Goal: Task Accomplishment & Management: Use online tool/utility

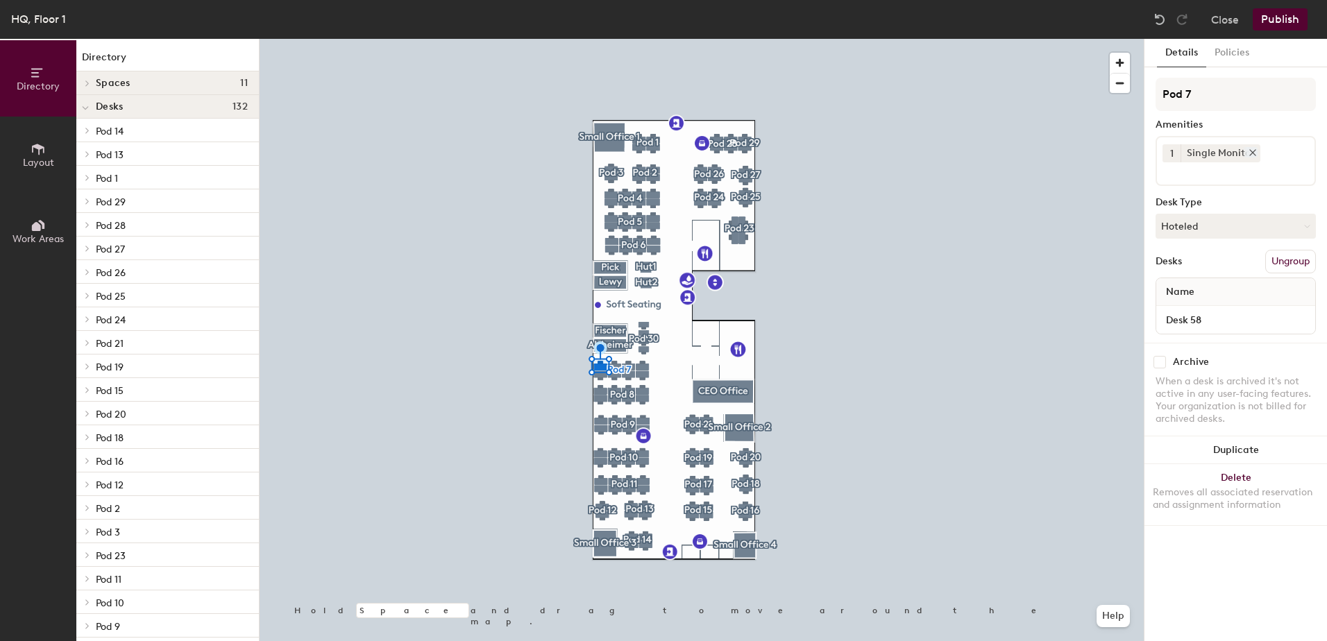
click at [1253, 151] on icon at bounding box center [1253, 153] width 6 height 6
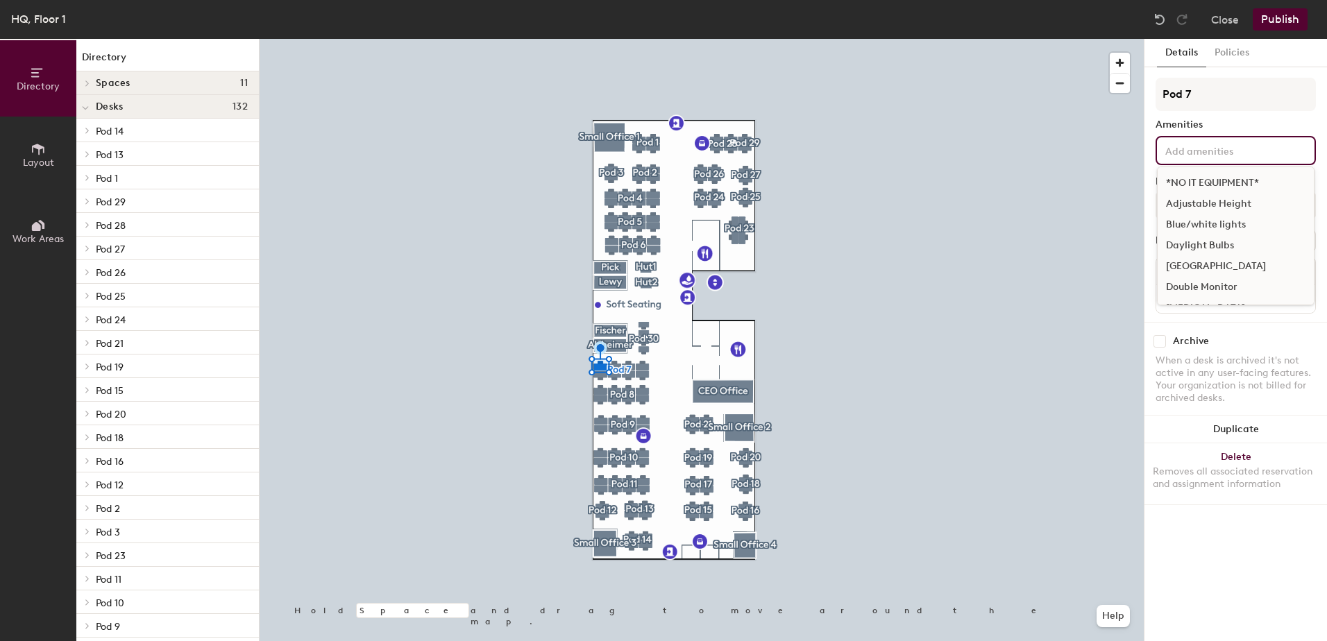
click at [1252, 151] on input at bounding box center [1225, 150] width 125 height 17
click at [1216, 283] on div "Double Monitor" at bounding box center [1236, 287] width 156 height 21
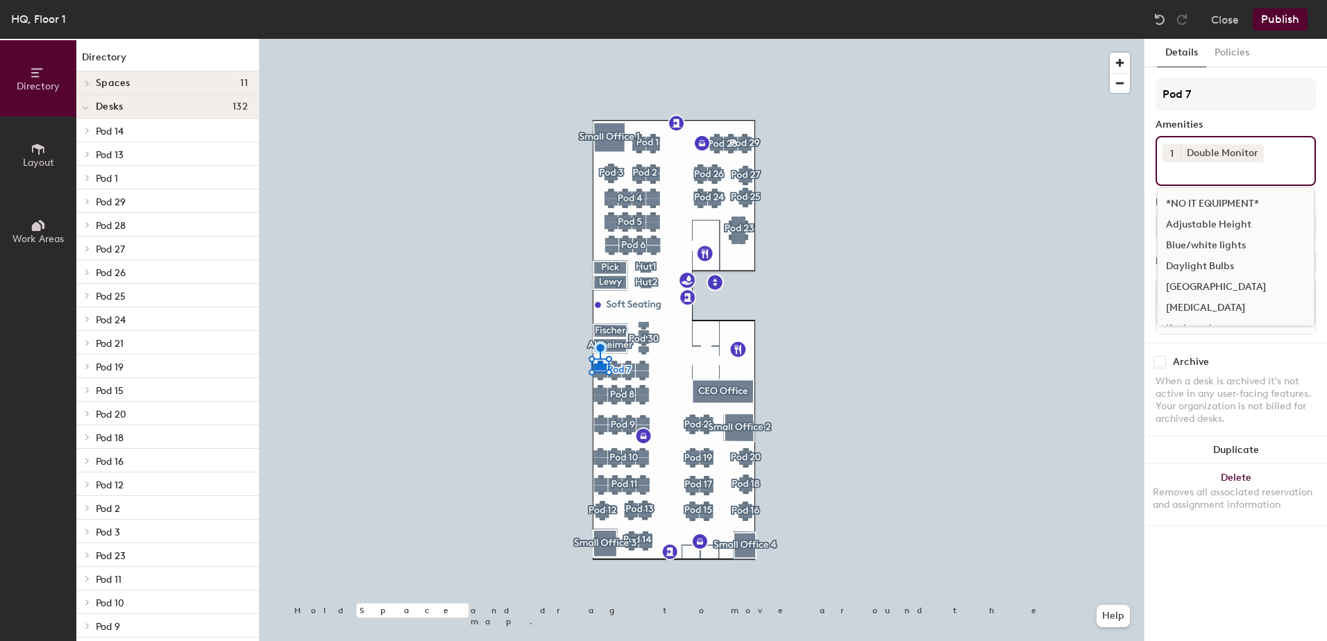
click at [1225, 285] on div "[GEOGRAPHIC_DATA]" at bounding box center [1236, 287] width 156 height 21
click at [1274, 153] on div "1 Single Monitor *NO IT EQUIPMENT* Adjustable Height Blue/white lights Daylight…" at bounding box center [1236, 161] width 160 height 50
click at [1253, 151] on icon at bounding box center [1253, 153] width 6 height 6
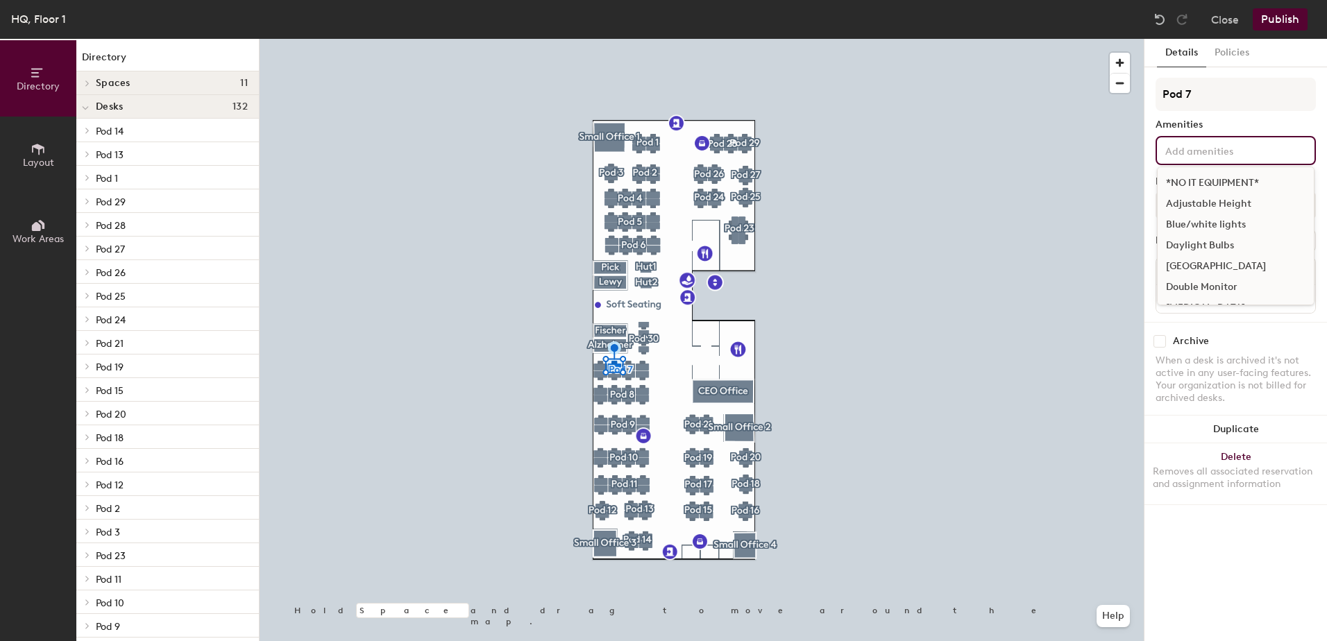
click at [1253, 151] on input at bounding box center [1225, 150] width 125 height 17
click at [1204, 264] on div "[GEOGRAPHIC_DATA]" at bounding box center [1236, 266] width 156 height 21
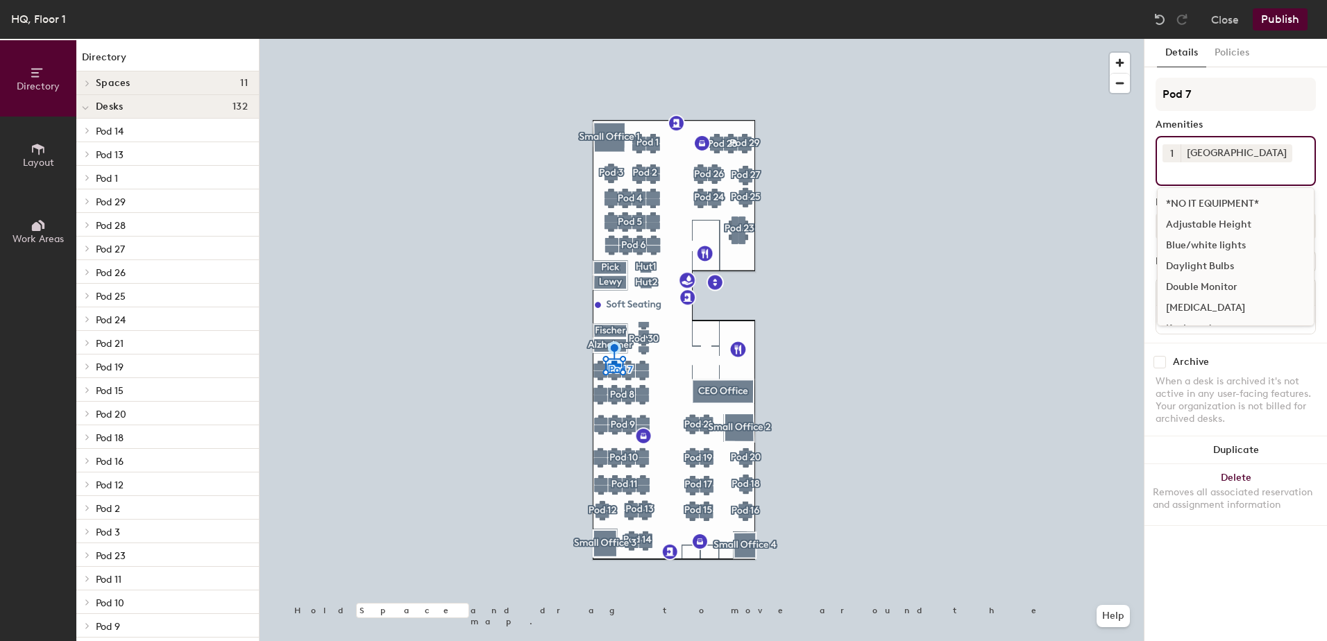
click at [1197, 287] on div "Double Monitor" at bounding box center [1236, 287] width 156 height 21
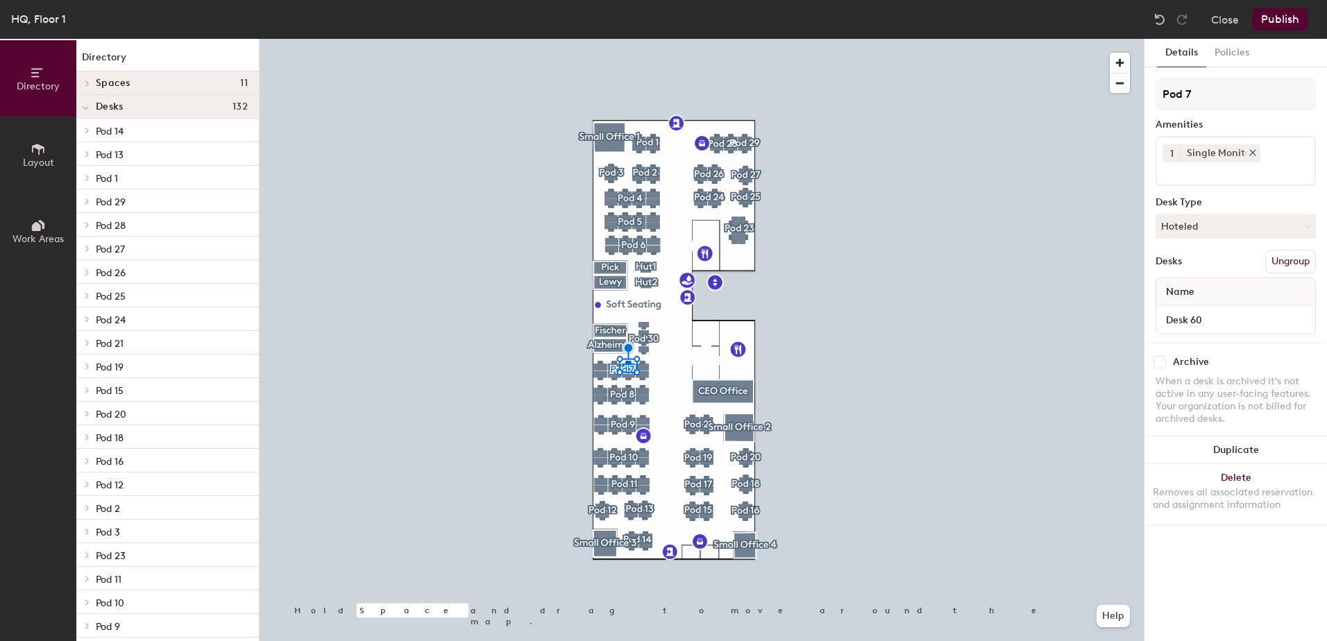
click at [1250, 148] on icon at bounding box center [1253, 153] width 10 height 10
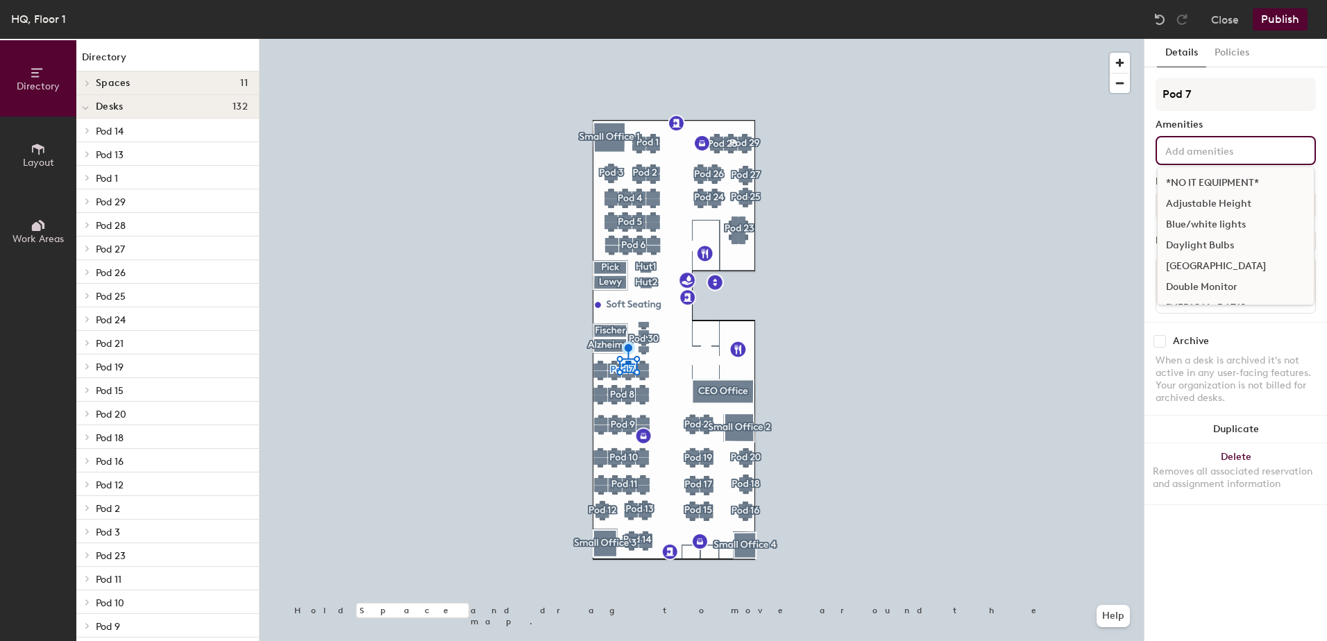
click at [1250, 148] on input at bounding box center [1225, 150] width 125 height 17
click at [1201, 264] on div "[GEOGRAPHIC_DATA]" at bounding box center [1236, 266] width 156 height 21
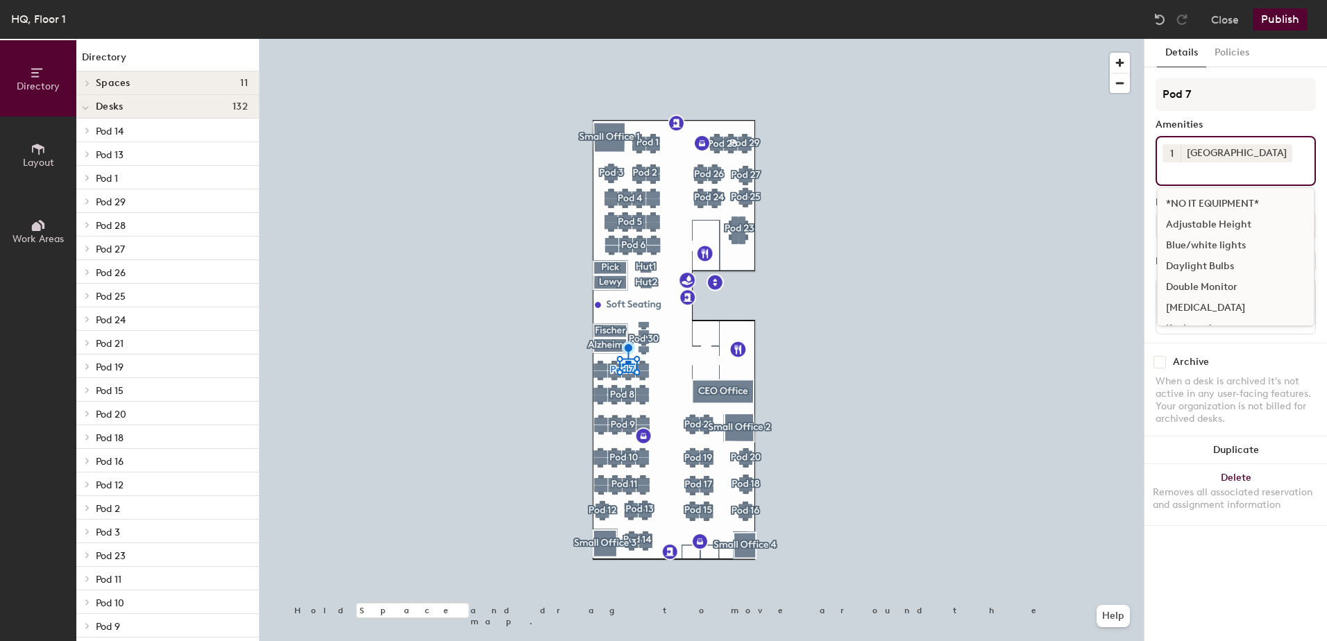
click at [1207, 284] on div "Double Monitor" at bounding box center [1236, 287] width 156 height 21
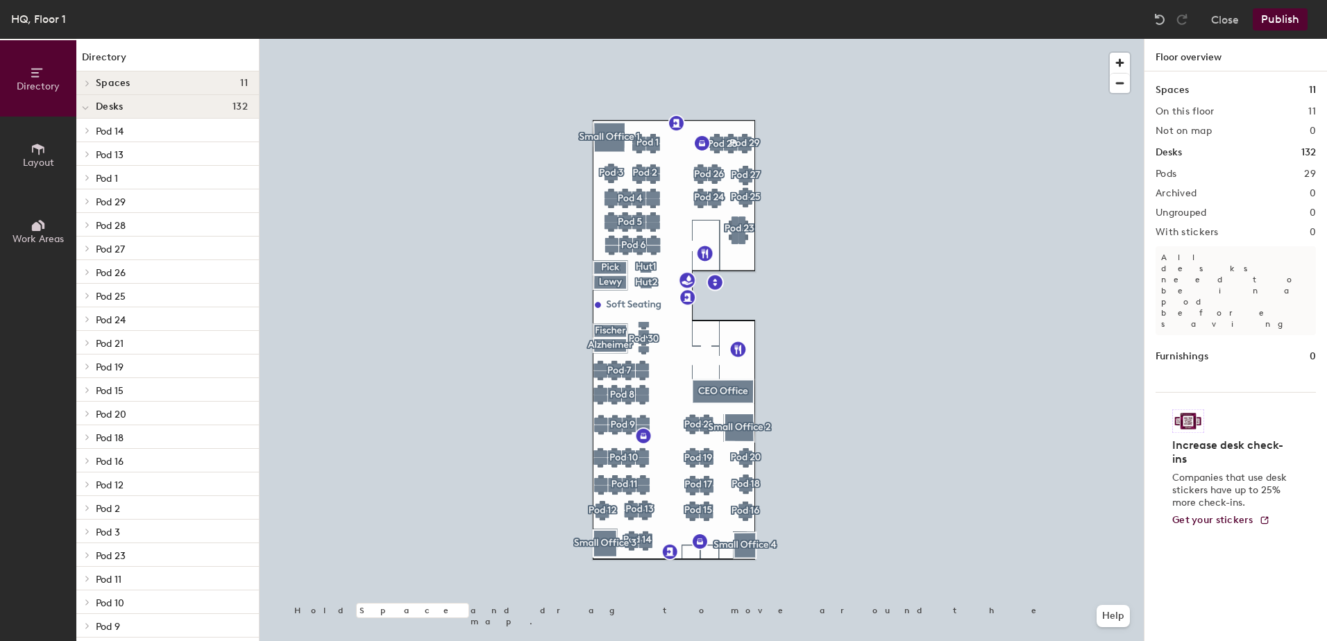
click at [628, 39] on div at bounding box center [702, 39] width 884 height 0
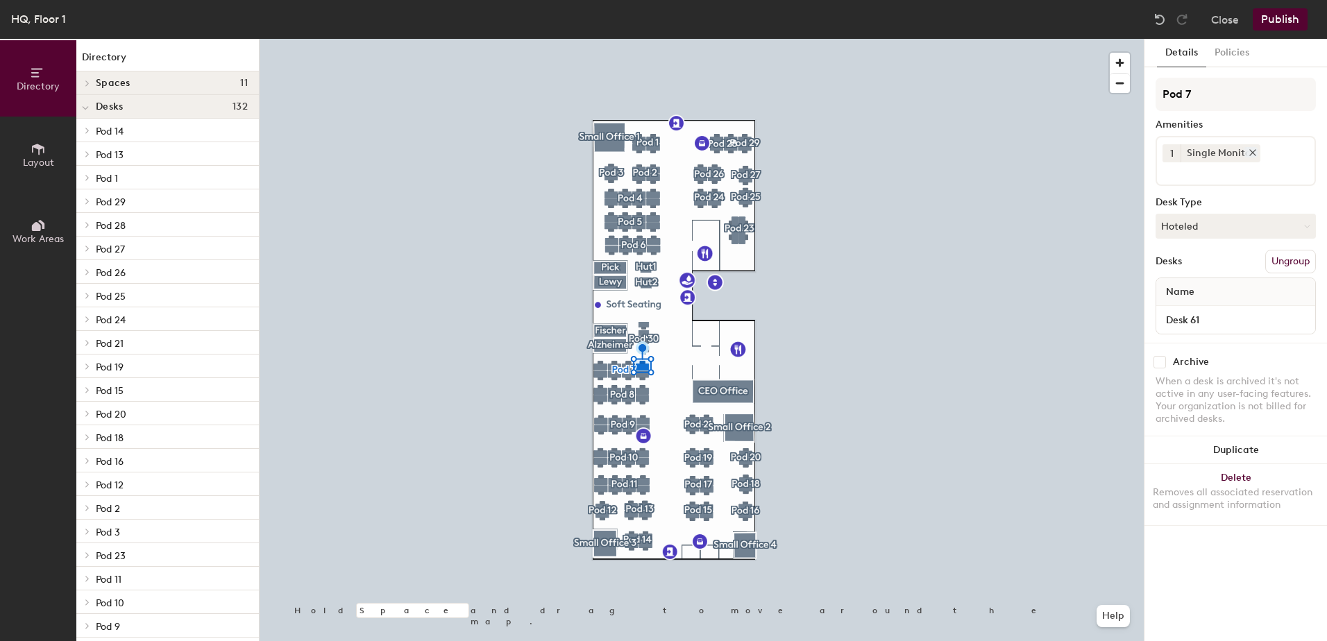
click at [1254, 153] on icon at bounding box center [1253, 153] width 10 height 10
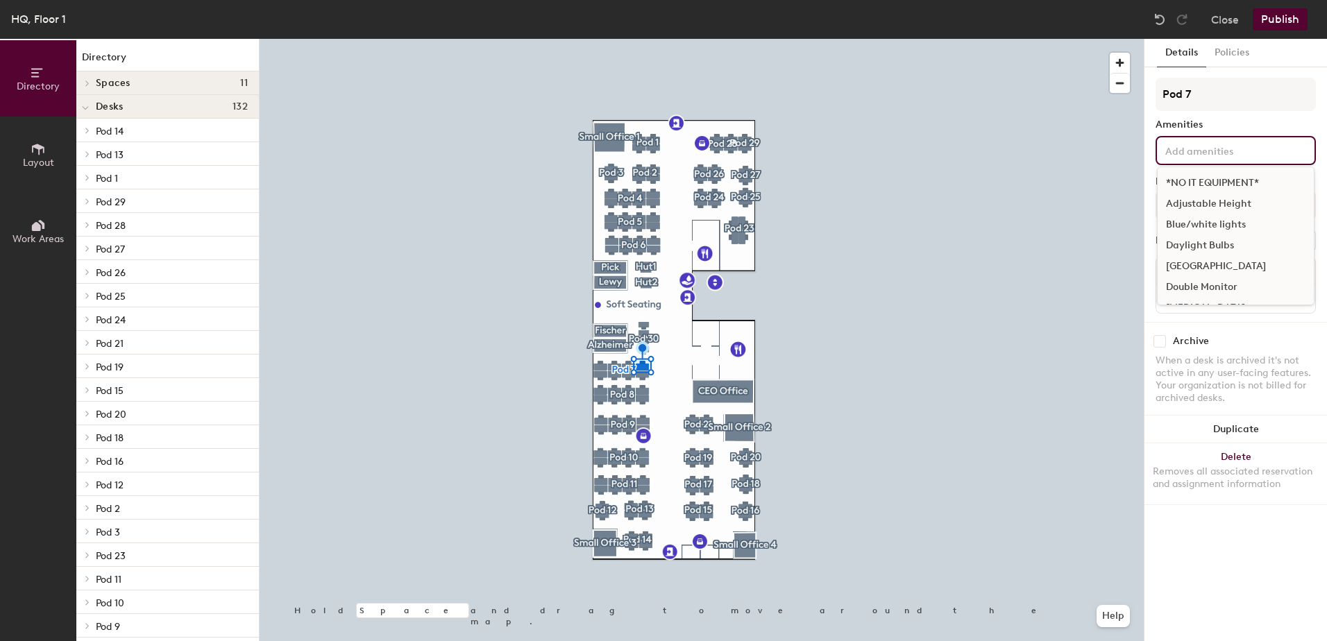
click at [1197, 150] on input at bounding box center [1225, 150] width 125 height 17
click at [1225, 260] on div "[GEOGRAPHIC_DATA]" at bounding box center [1236, 266] width 156 height 21
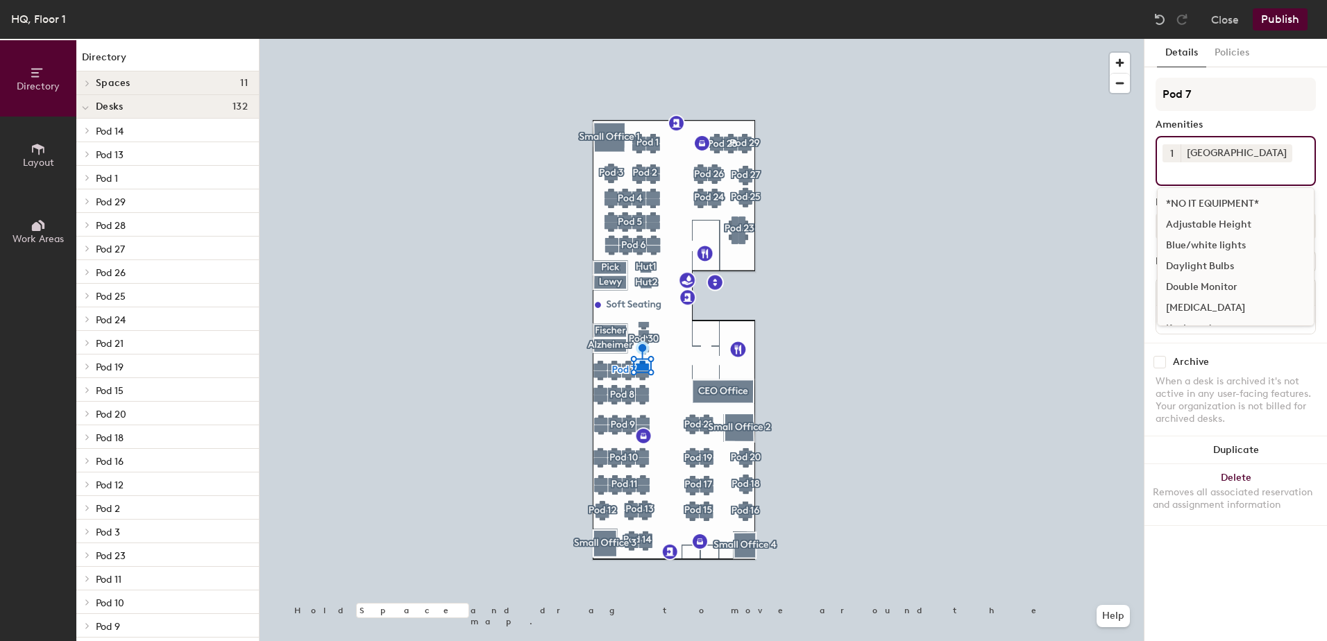
click at [1220, 285] on div "Double Monitor" at bounding box center [1236, 287] width 156 height 21
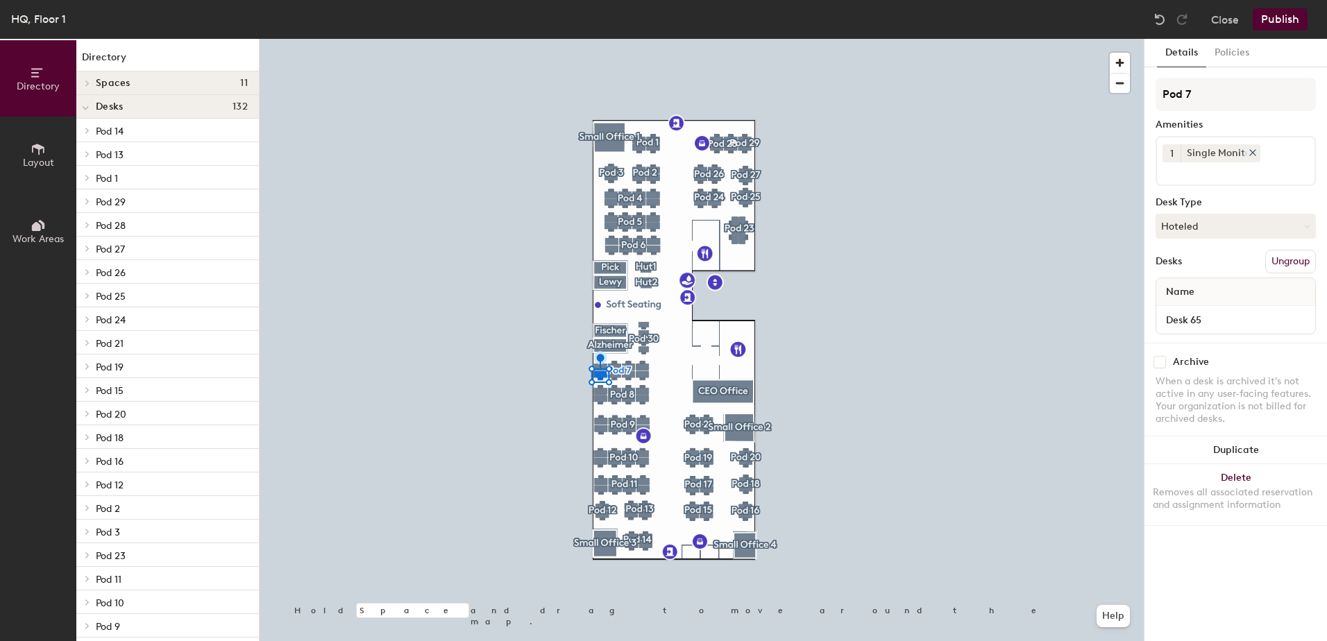
click at [1252, 152] on icon at bounding box center [1253, 153] width 6 height 6
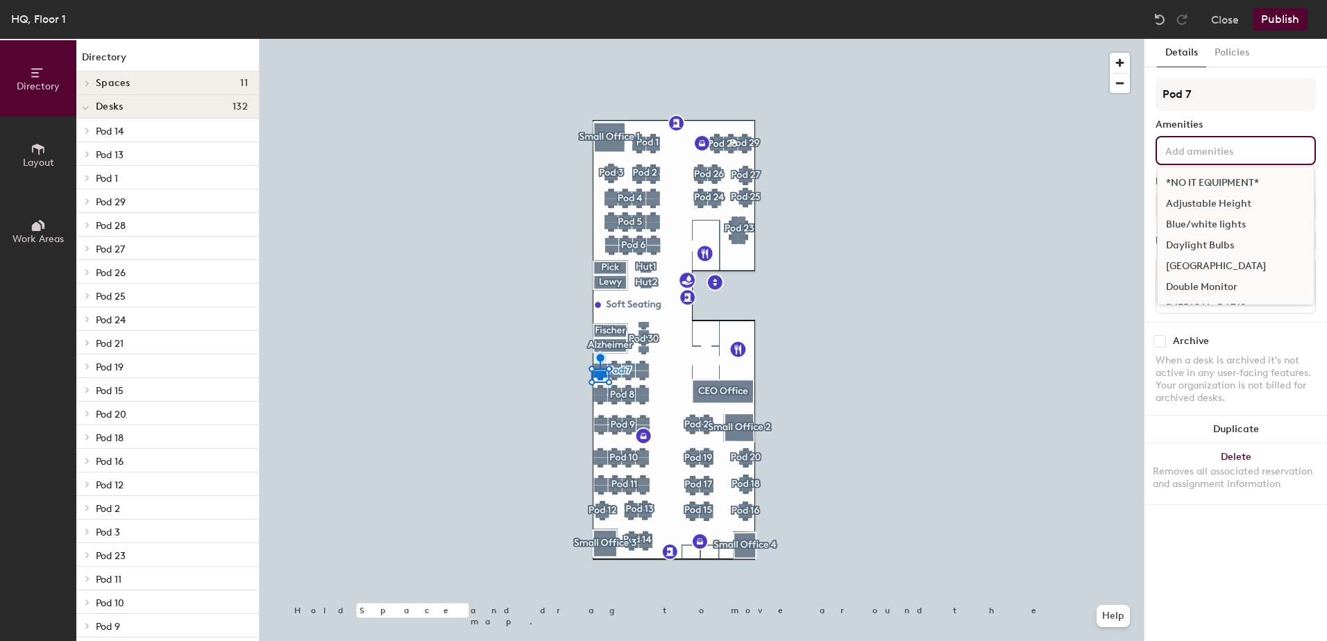
click at [1238, 155] on input at bounding box center [1225, 150] width 125 height 17
click at [1218, 285] on div "Double Monitor" at bounding box center [1236, 287] width 156 height 21
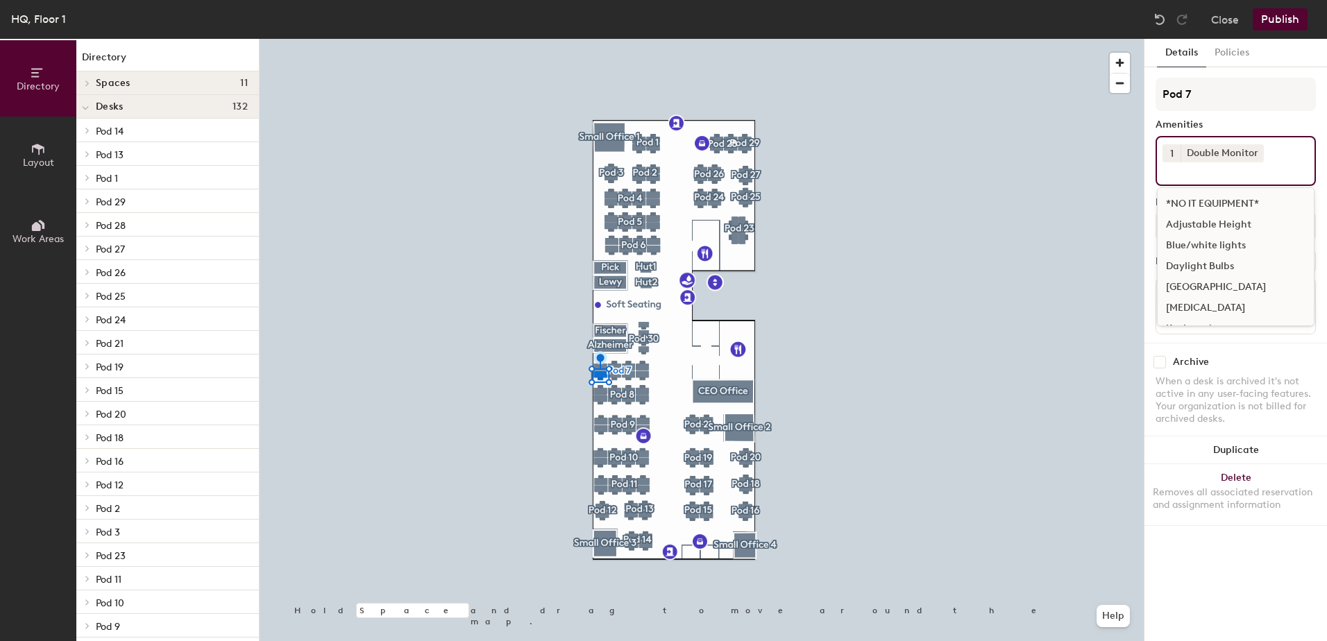
click at [1203, 283] on div "[GEOGRAPHIC_DATA]" at bounding box center [1236, 287] width 156 height 21
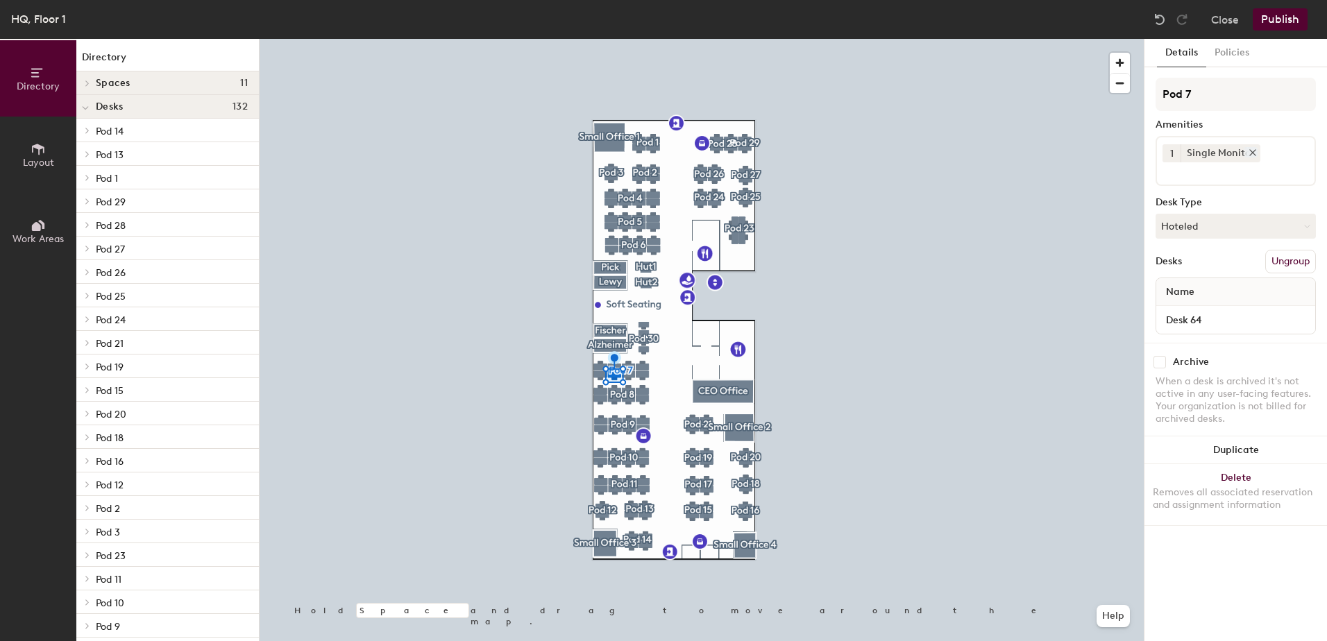
click at [1251, 152] on icon at bounding box center [1253, 153] width 6 height 6
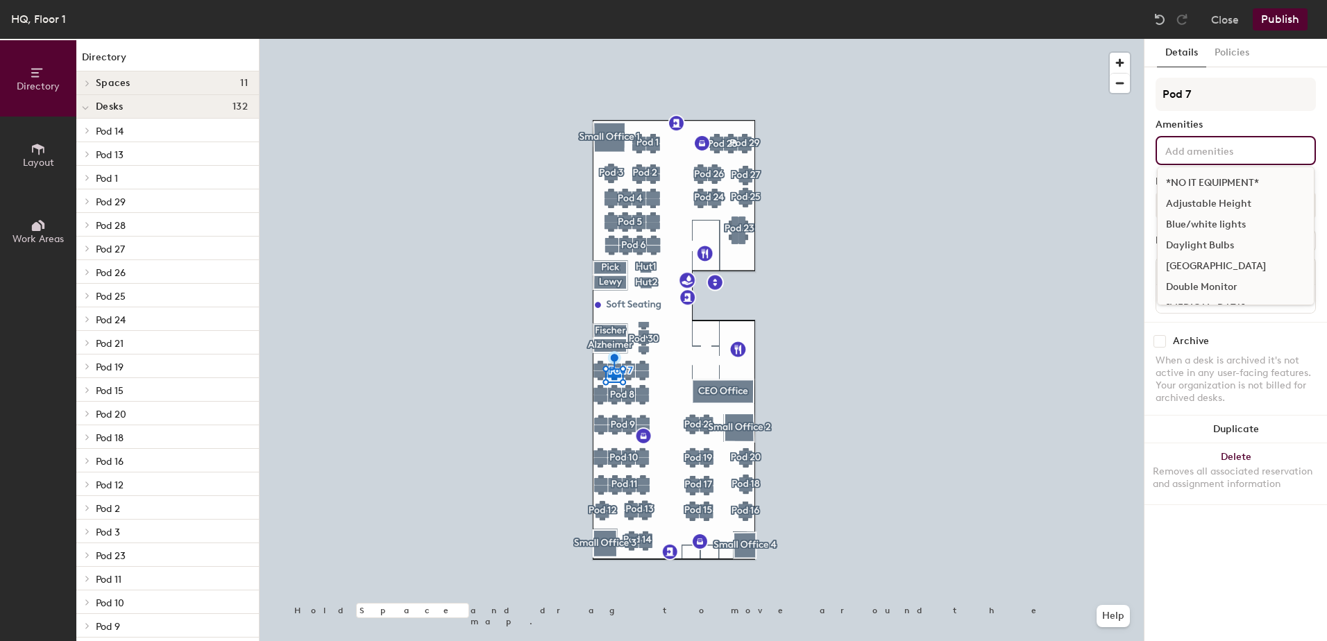
click at [1205, 156] on input at bounding box center [1225, 150] width 125 height 17
click at [1225, 263] on div "[GEOGRAPHIC_DATA]" at bounding box center [1236, 266] width 156 height 21
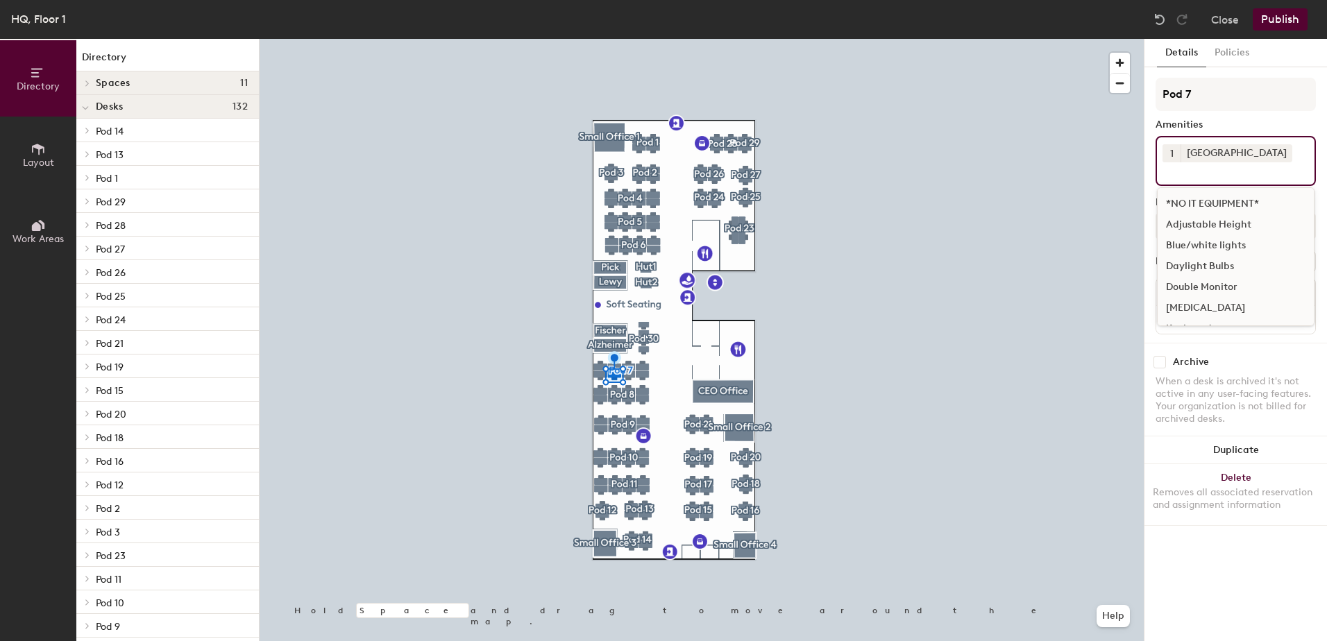
click at [1225, 280] on div "Double Monitor" at bounding box center [1236, 287] width 156 height 21
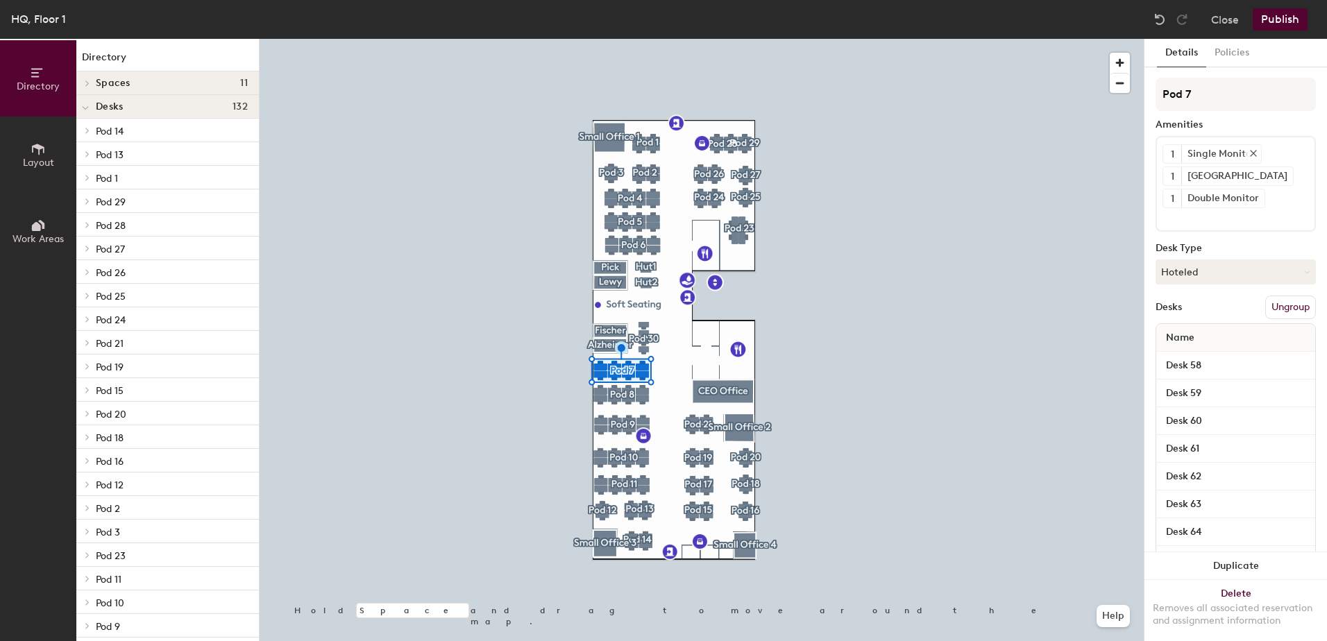
click at [1256, 151] on icon at bounding box center [1254, 154] width 10 height 10
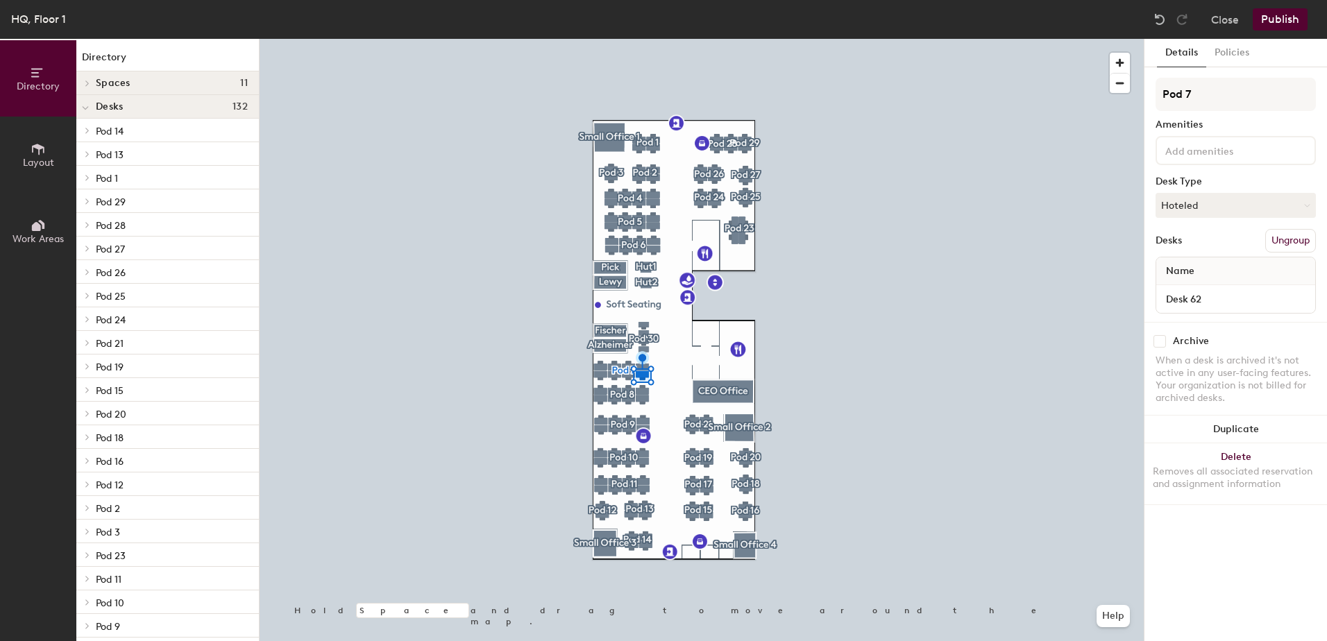
click at [1217, 153] on input at bounding box center [1225, 150] width 125 height 17
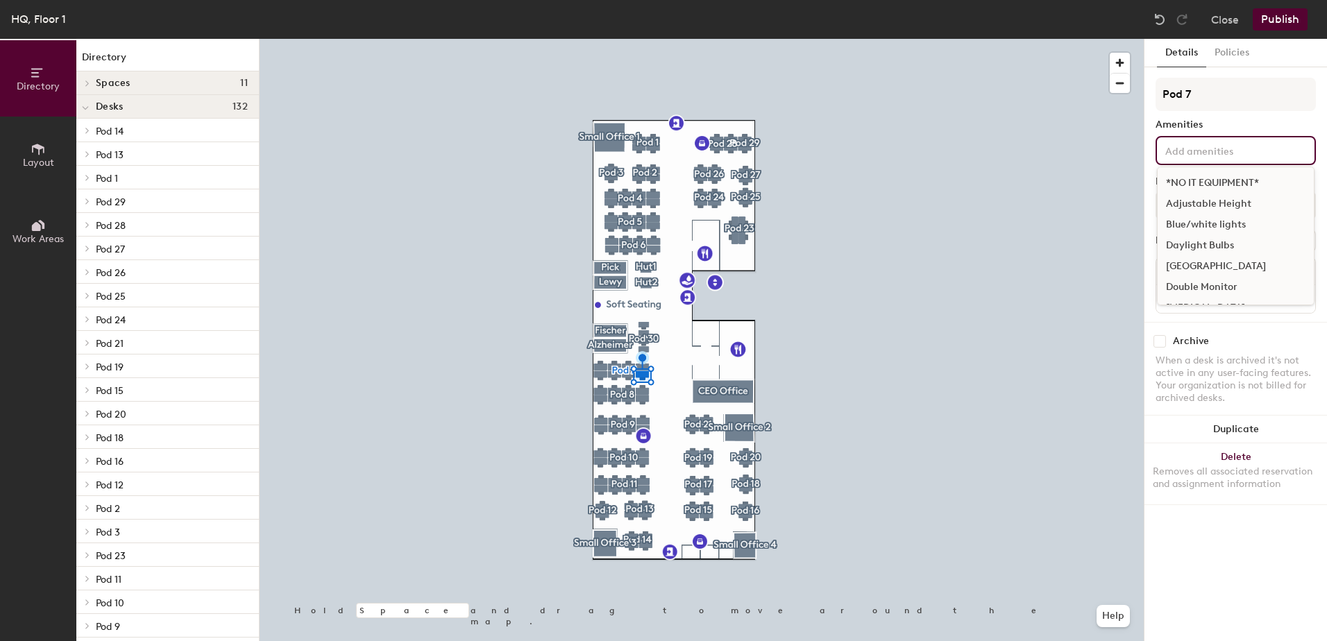
click at [1228, 266] on div "[GEOGRAPHIC_DATA]" at bounding box center [1236, 266] width 156 height 21
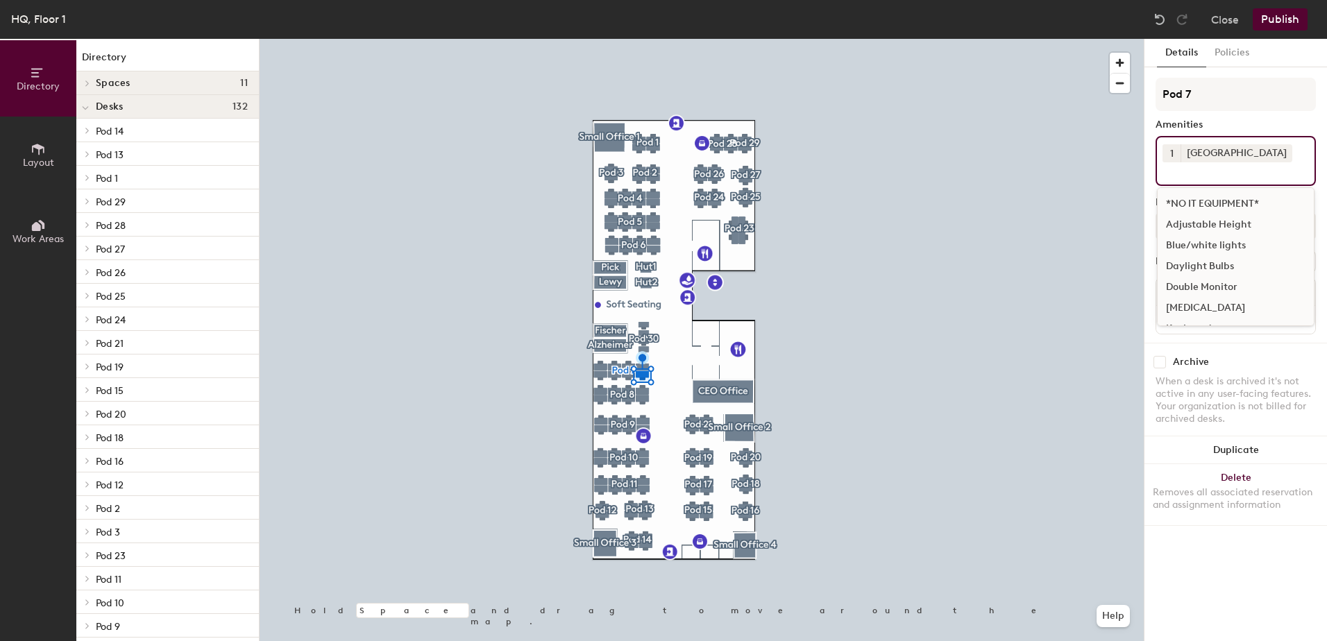
click at [1216, 285] on div "Double Monitor" at bounding box center [1236, 287] width 156 height 21
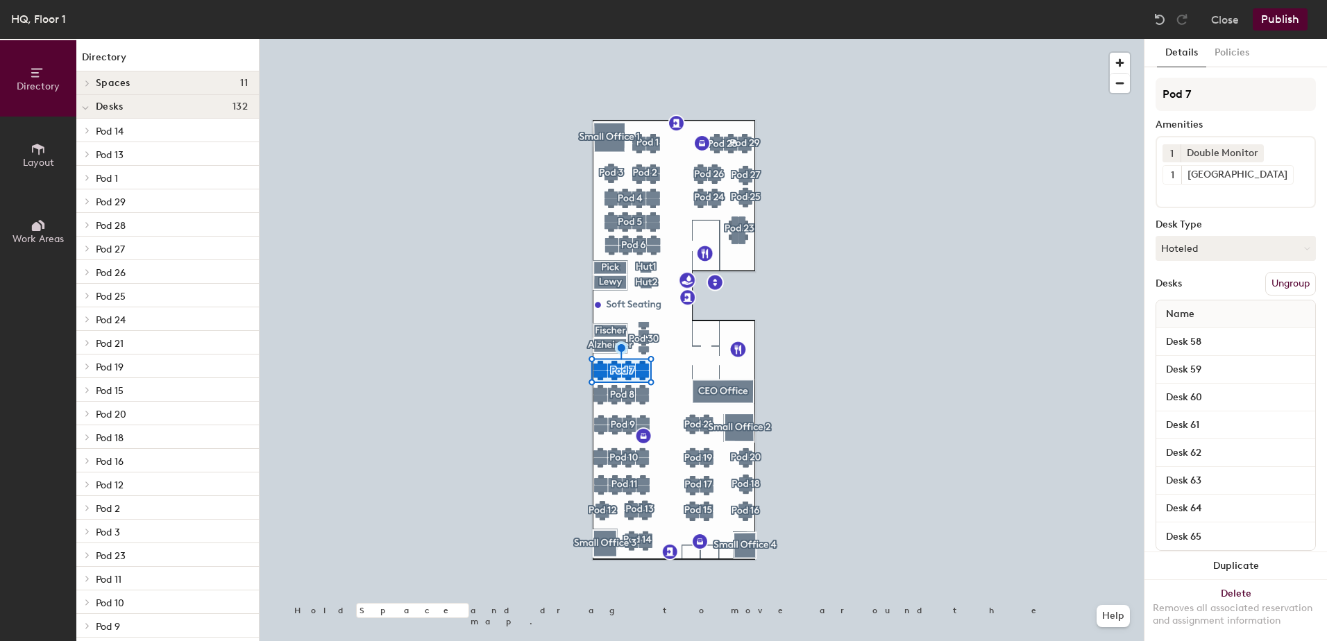
click at [614, 39] on div at bounding box center [702, 39] width 884 height 0
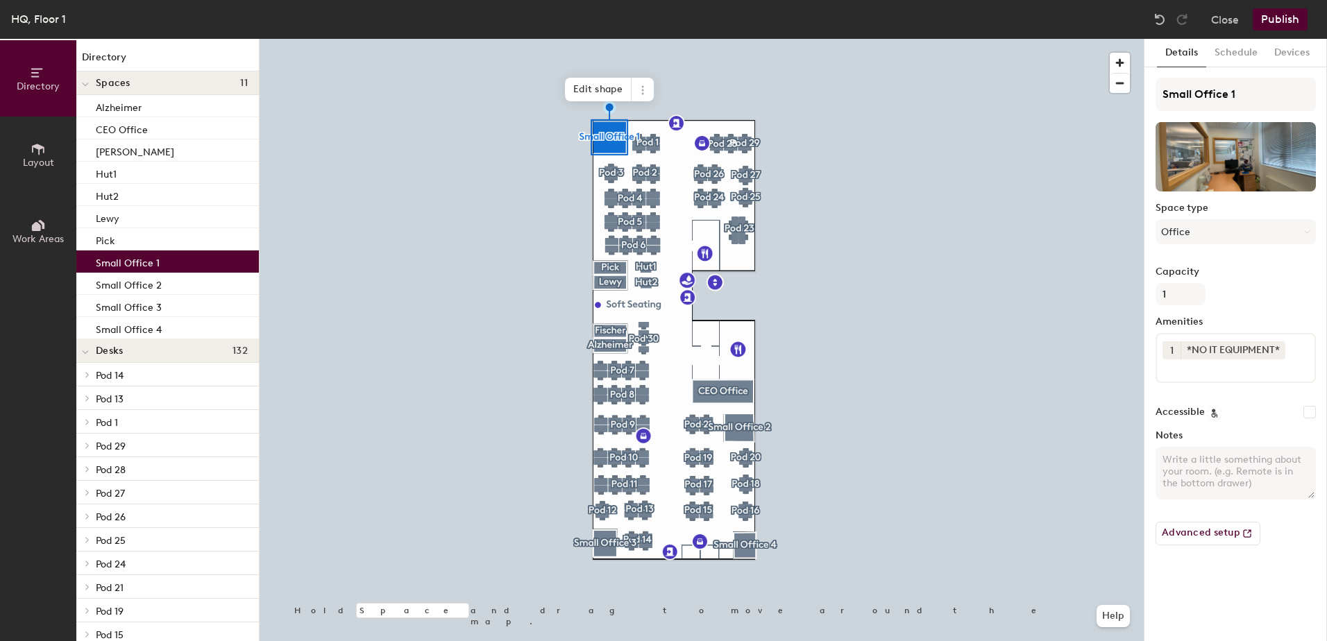
click at [1277, 19] on button "Publish" at bounding box center [1280, 19] width 55 height 22
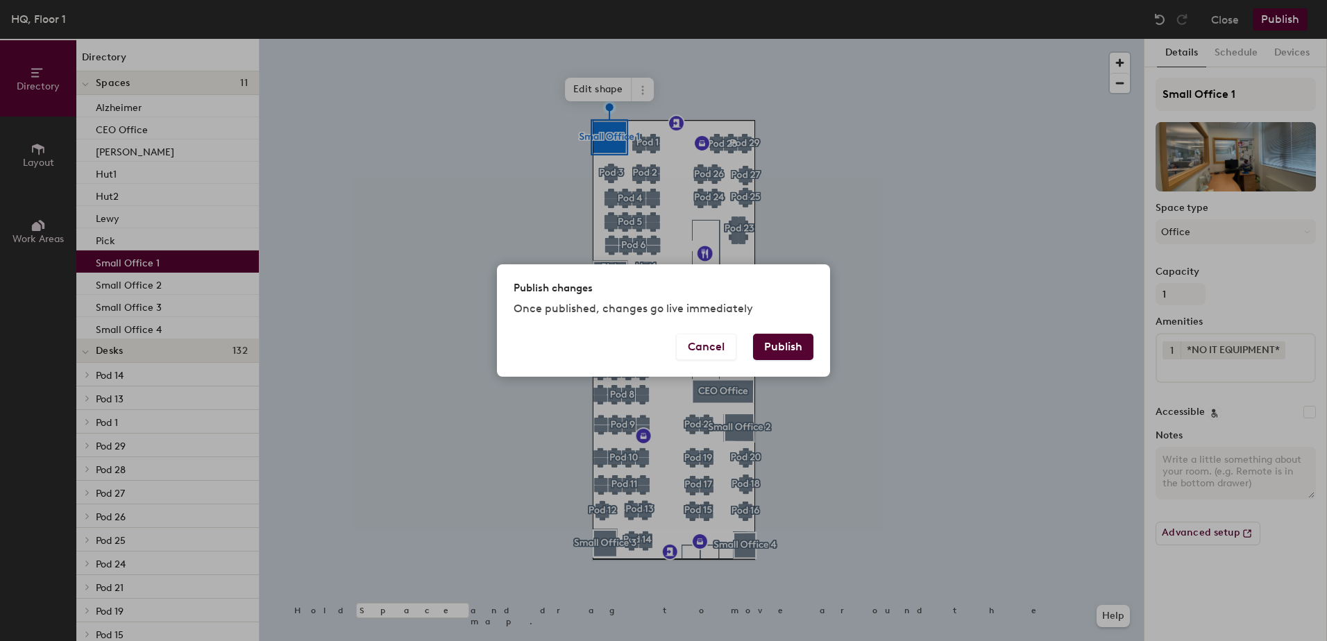
click at [789, 342] on button "Publish" at bounding box center [783, 347] width 60 height 26
